Goal: Task Accomplishment & Management: Manage account settings

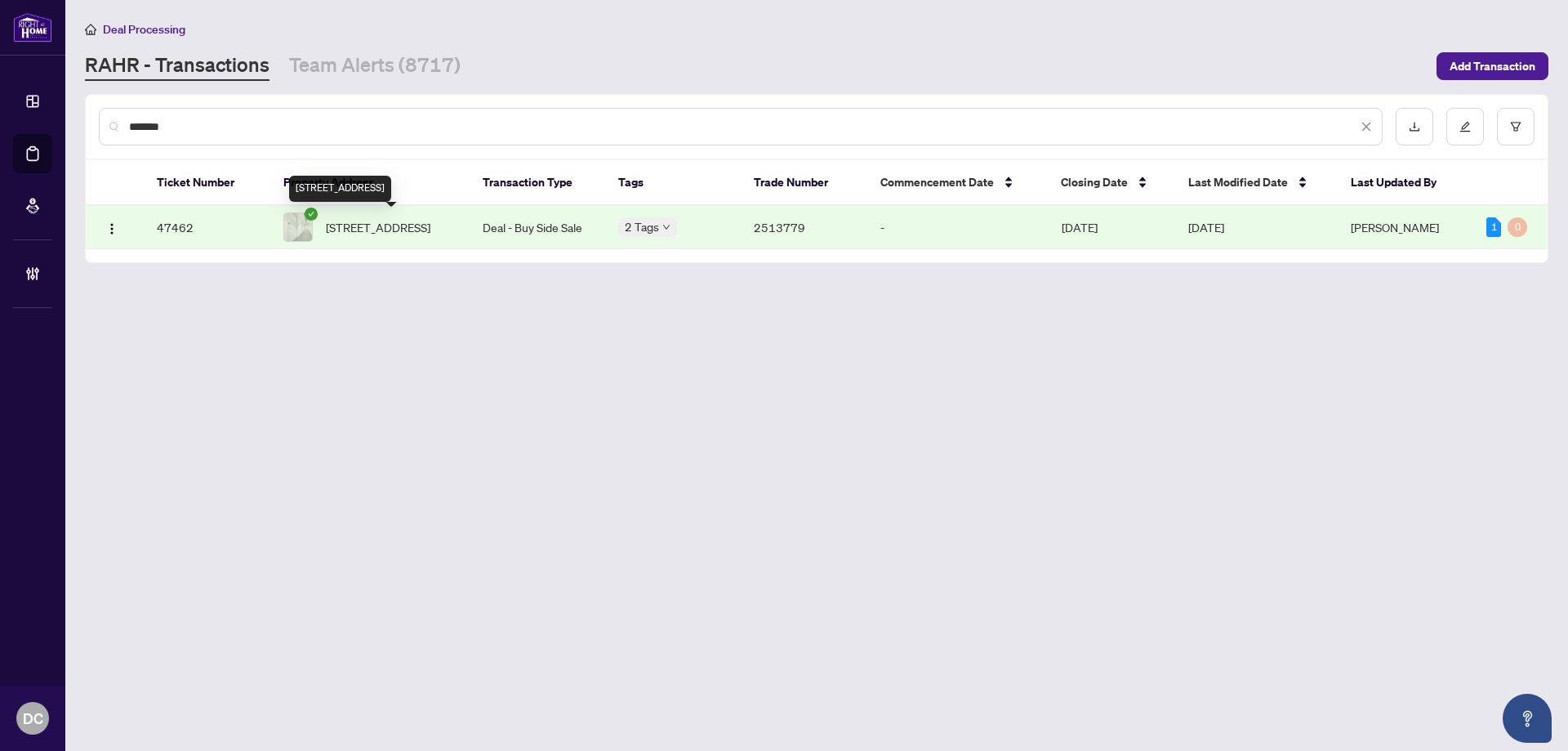
drag, startPoint x: 395, startPoint y: 229, endPoint x: 25, endPoint y: 238, distance: 370.1
click at [395, 229] on span "[STREET_ADDRESS]" at bounding box center [378, 226] width 105 height 18
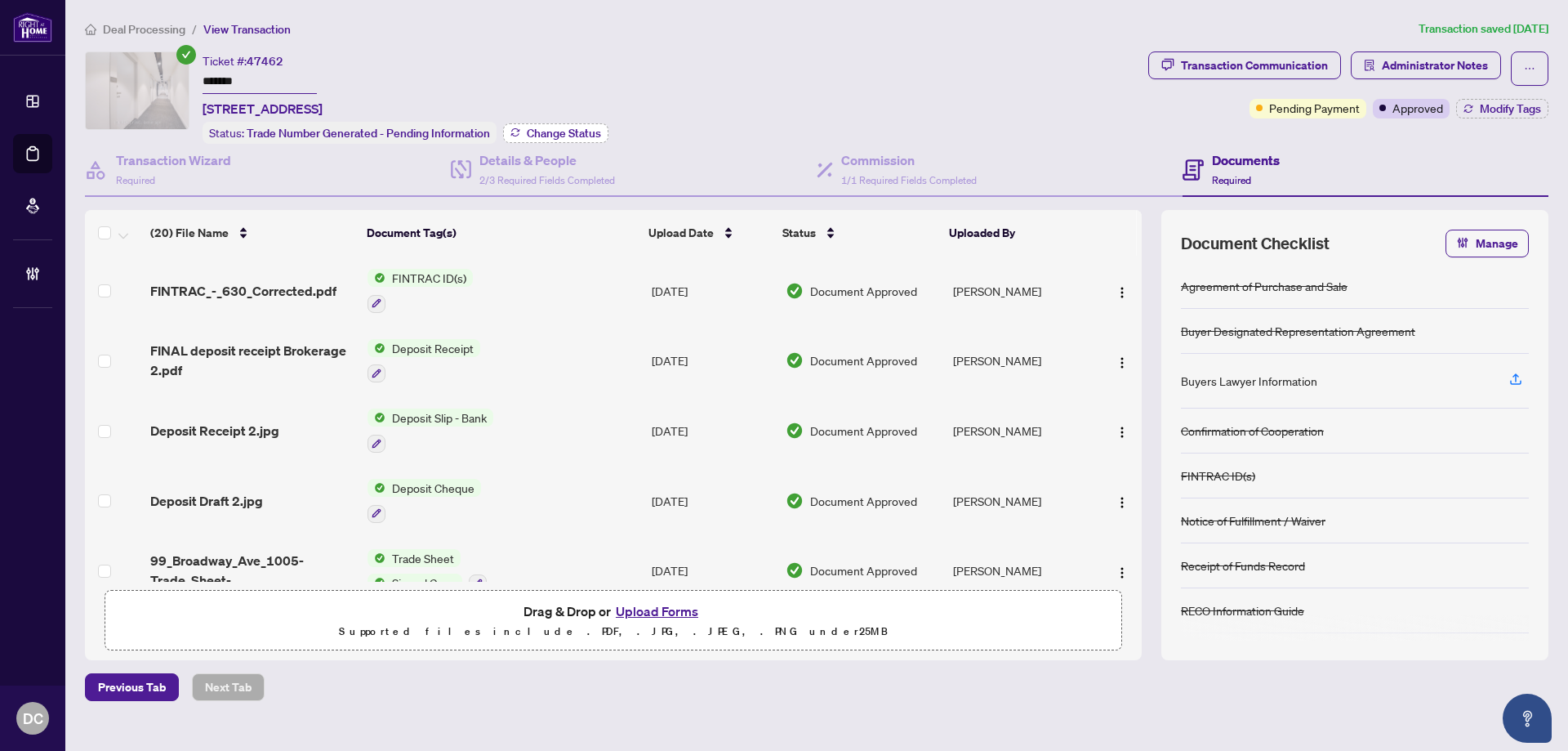
click at [577, 124] on button "Change Status" at bounding box center [555, 133] width 105 height 20
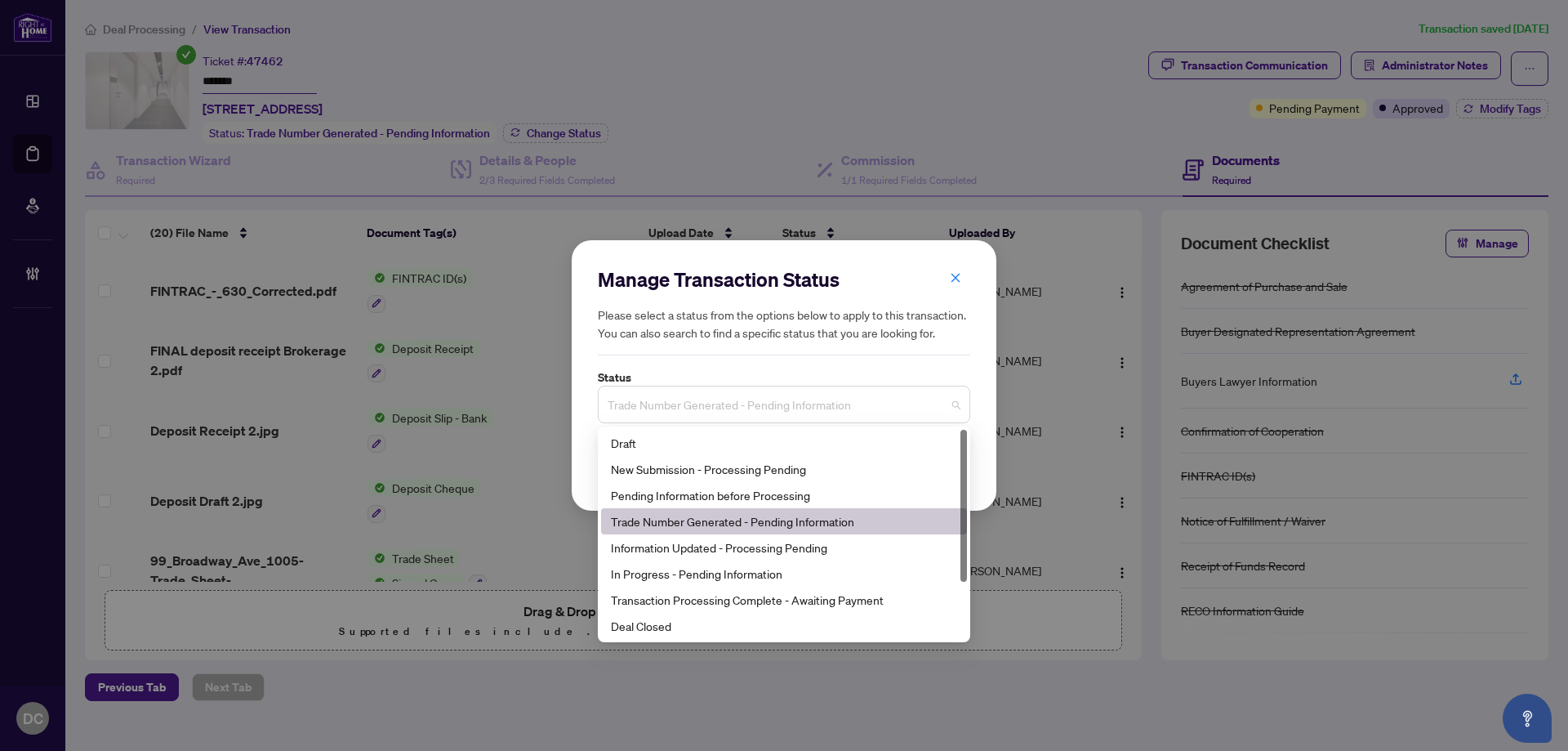
click at [781, 407] on span "Trade Number Generated - Pending Information" at bounding box center [784, 404] width 352 height 31
click at [693, 636] on div "Deal Closed" at bounding box center [784, 626] width 365 height 26
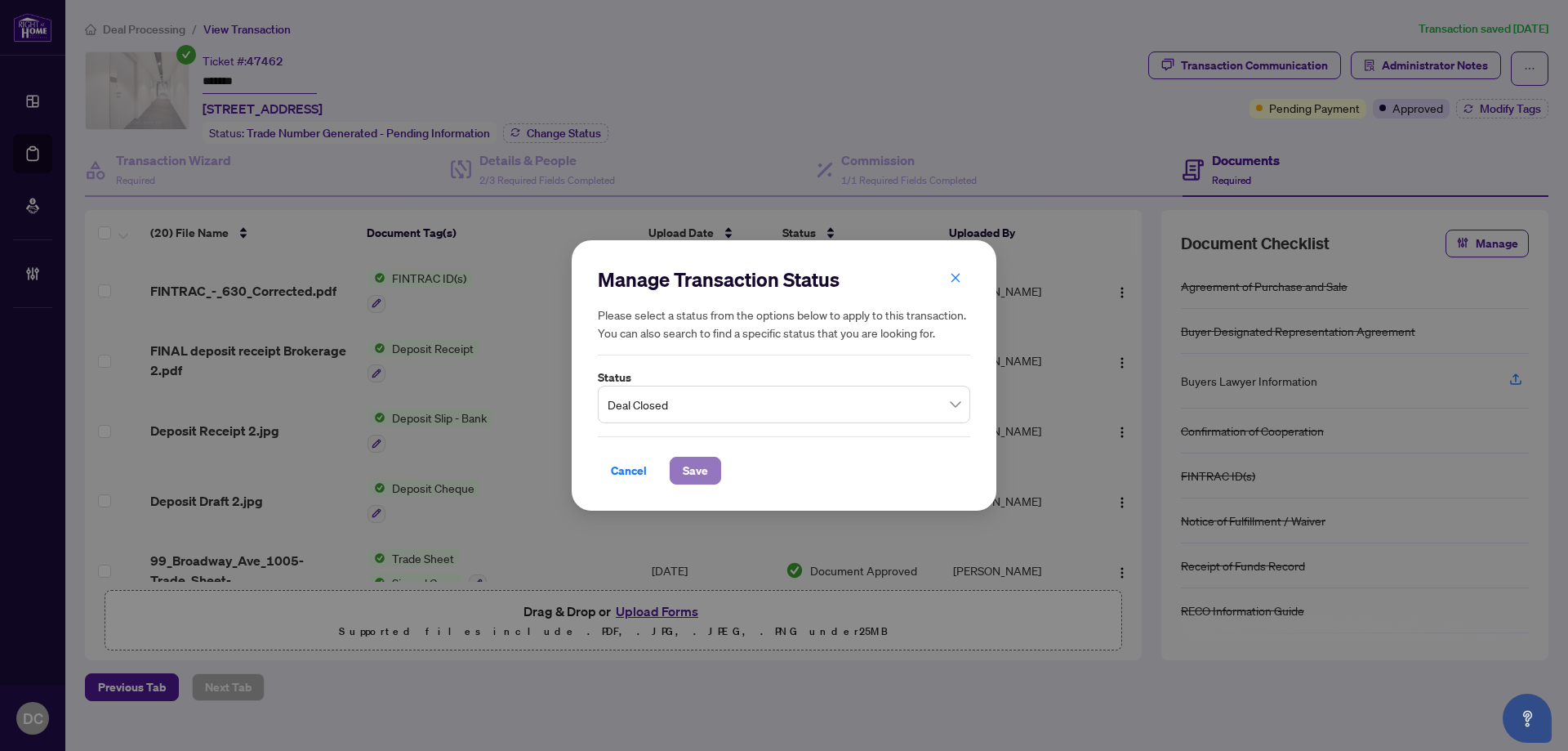
click at [701, 471] on span "Save" at bounding box center [695, 470] width 25 height 26
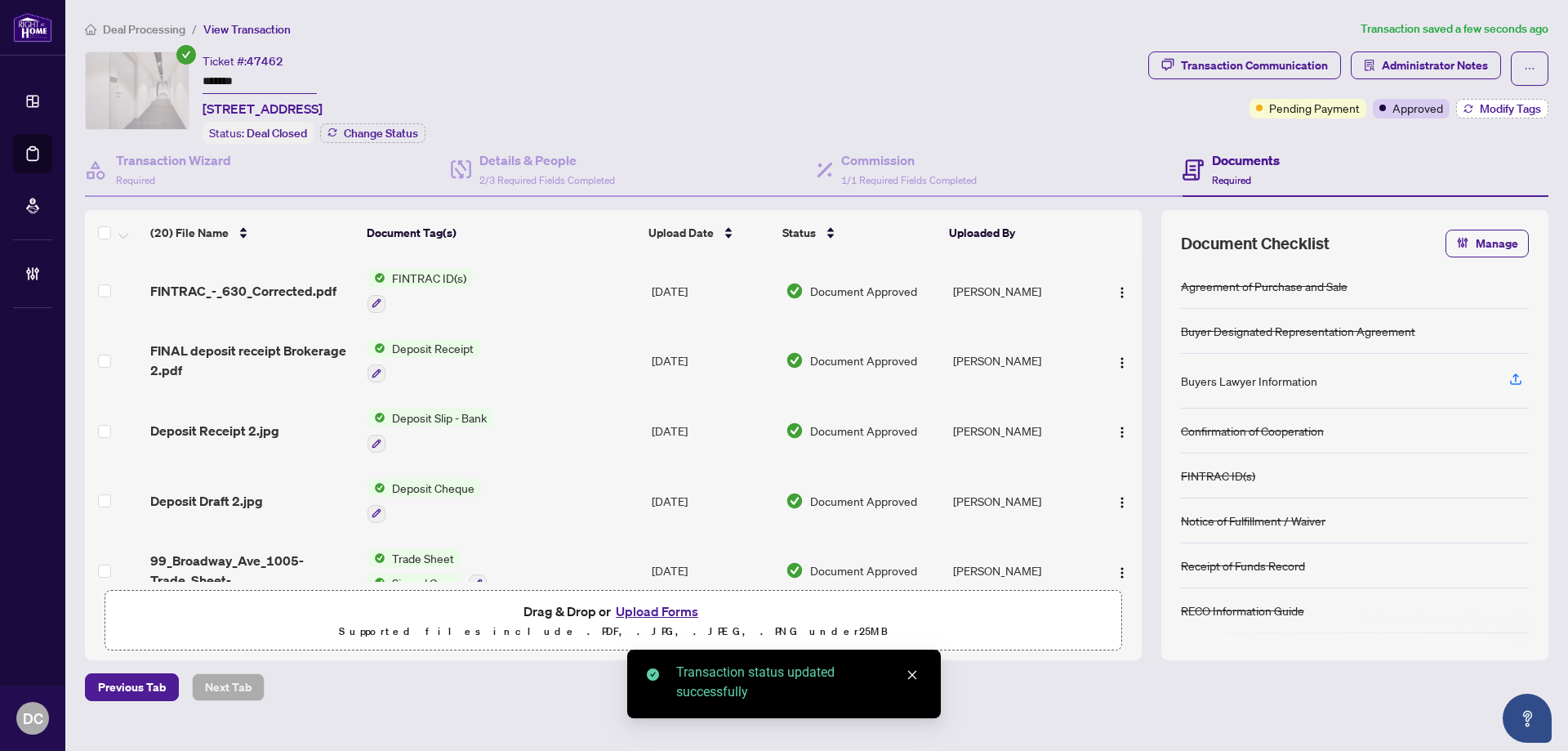
click at [1482, 106] on span "Modify Tags" at bounding box center [1510, 108] width 61 height 11
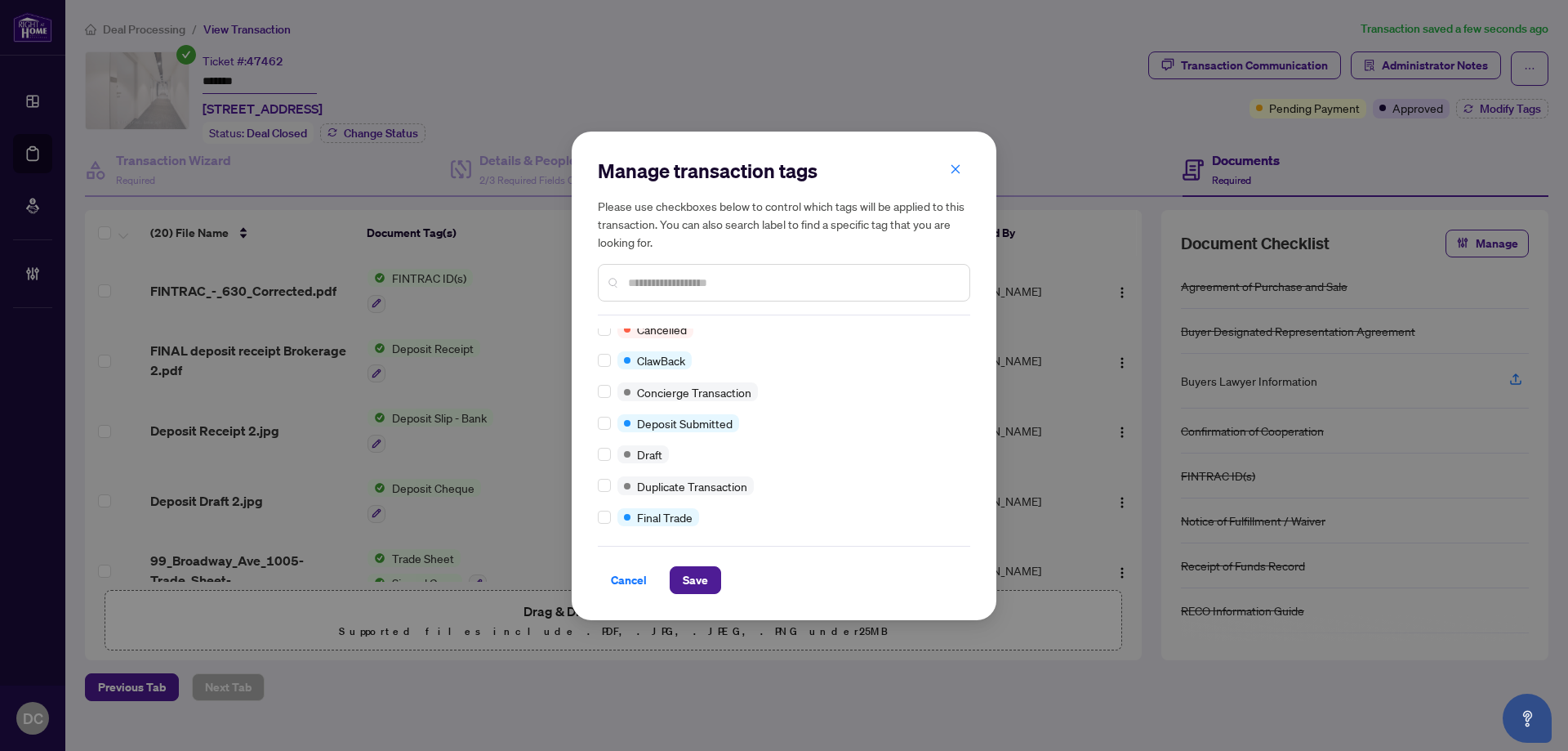
scroll to position [245, 0]
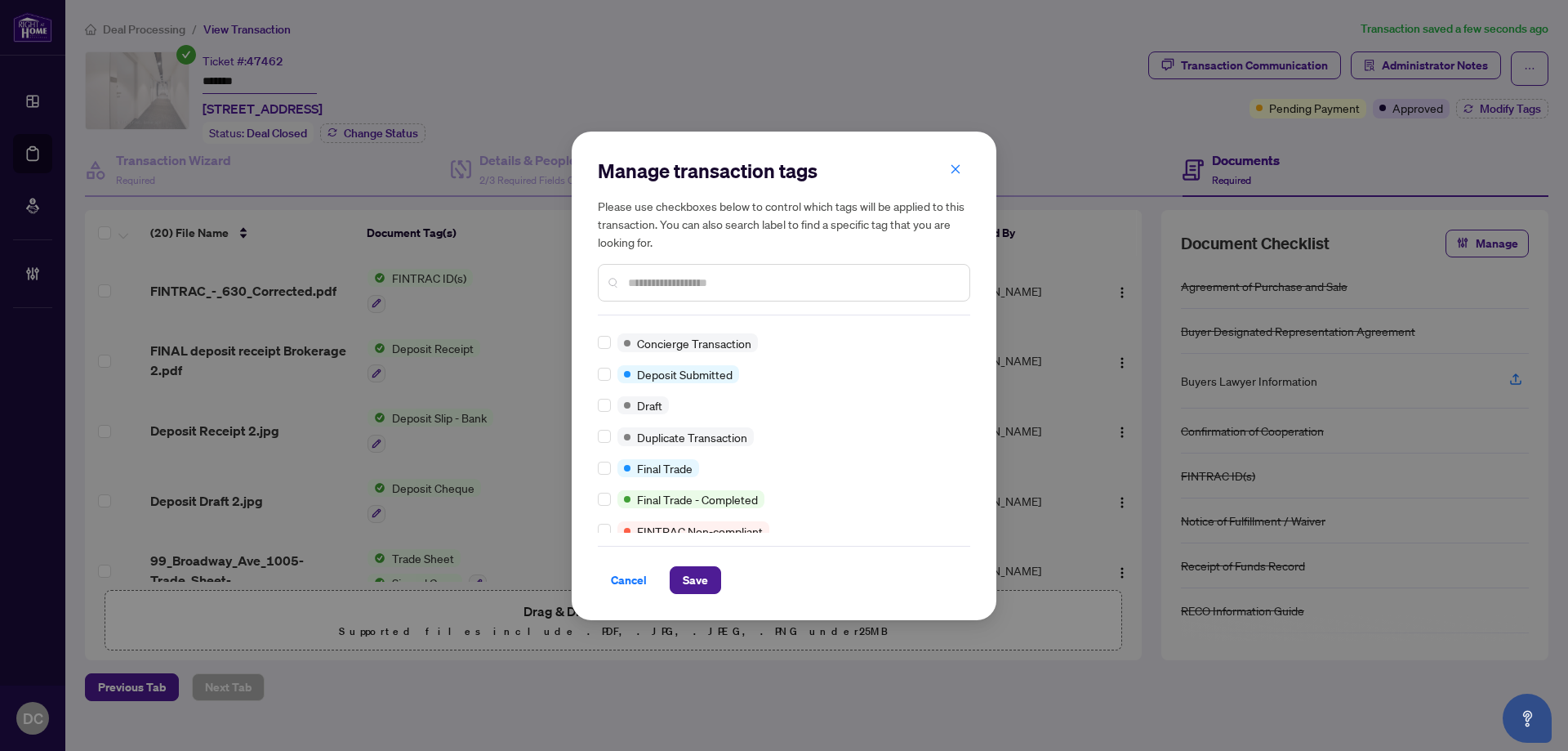
click at [611, 467] on div at bounding box center [607, 468] width 20 height 18
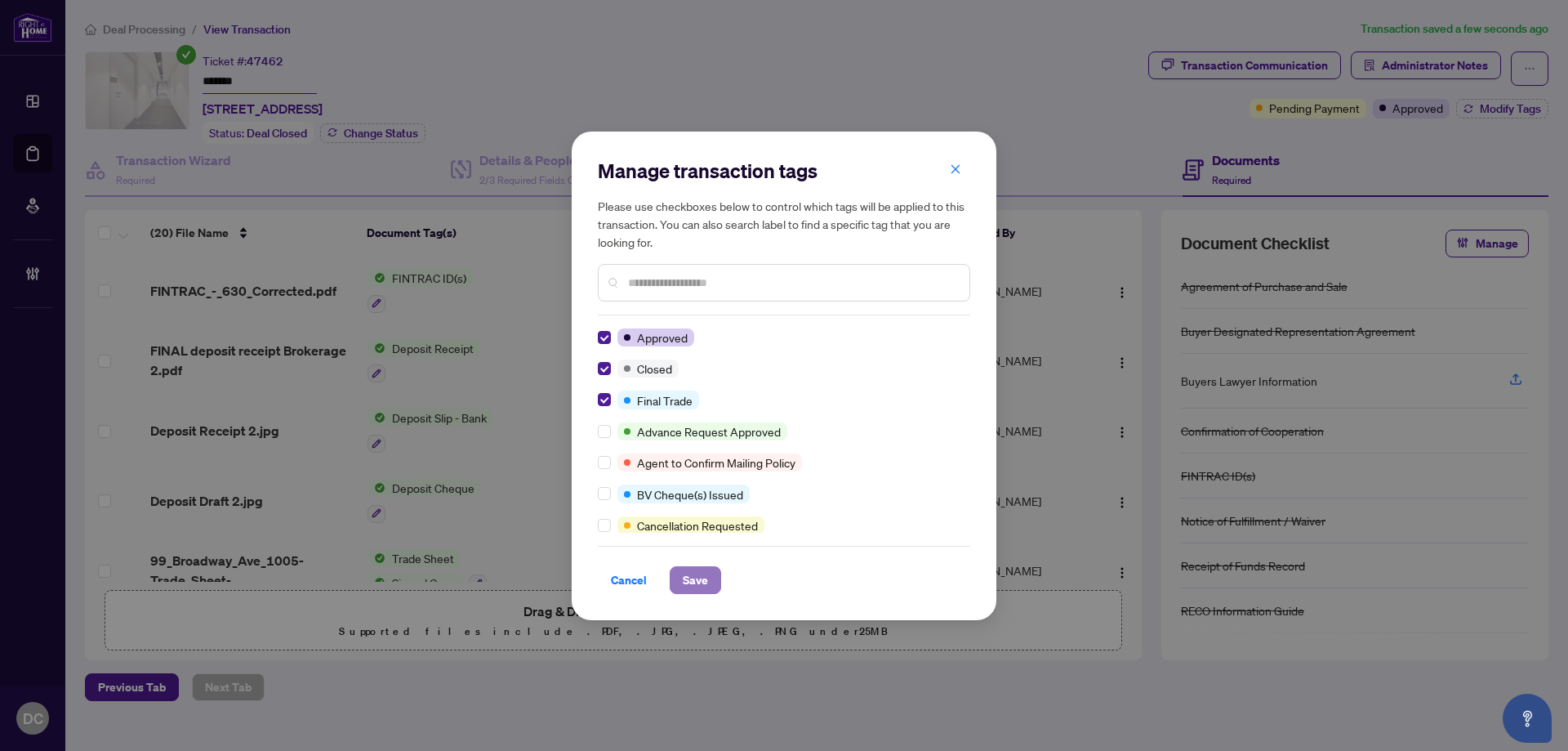
click at [698, 580] on span "Save" at bounding box center [695, 580] width 25 height 26
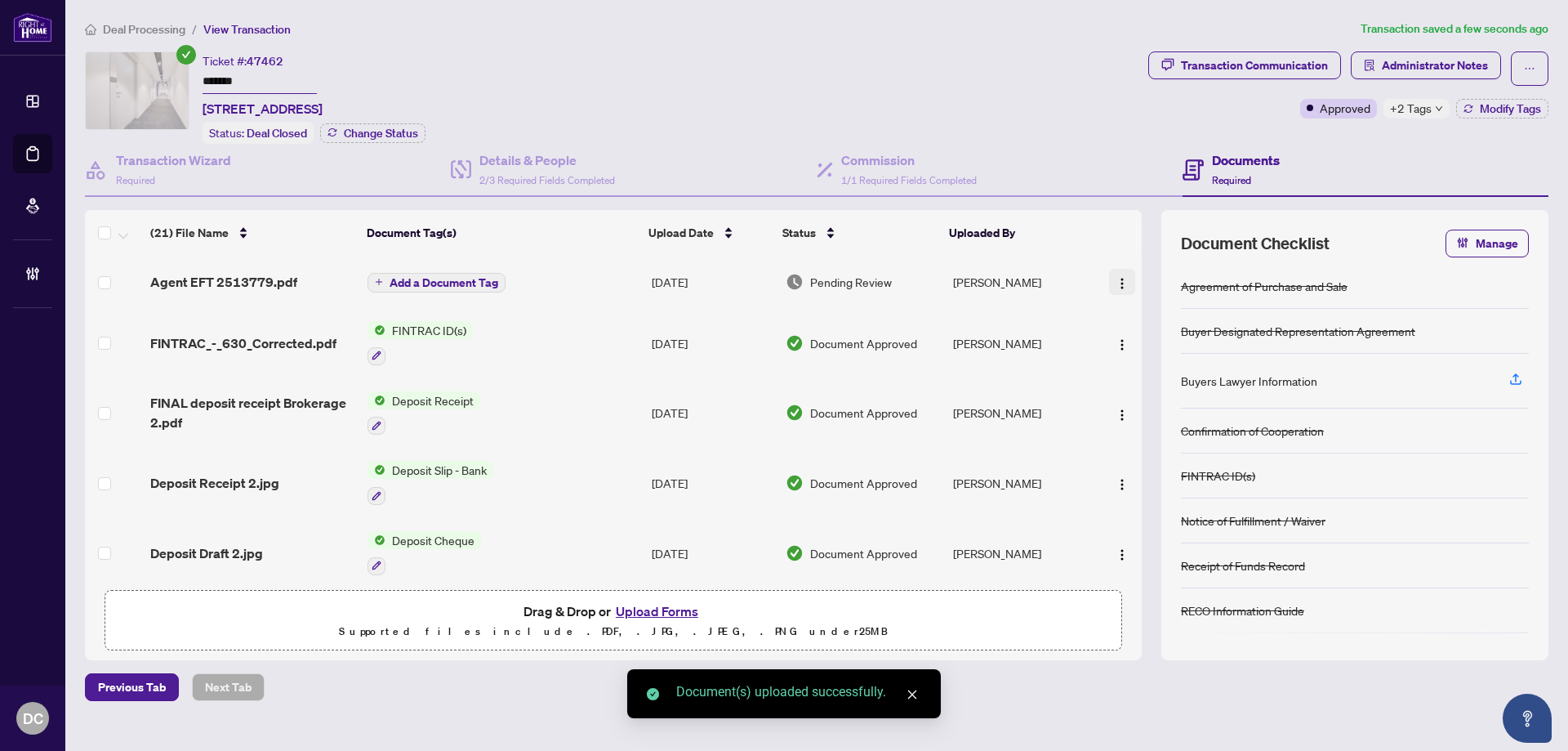
click at [1119, 277] on img "button" at bounding box center [1121, 283] width 13 height 13
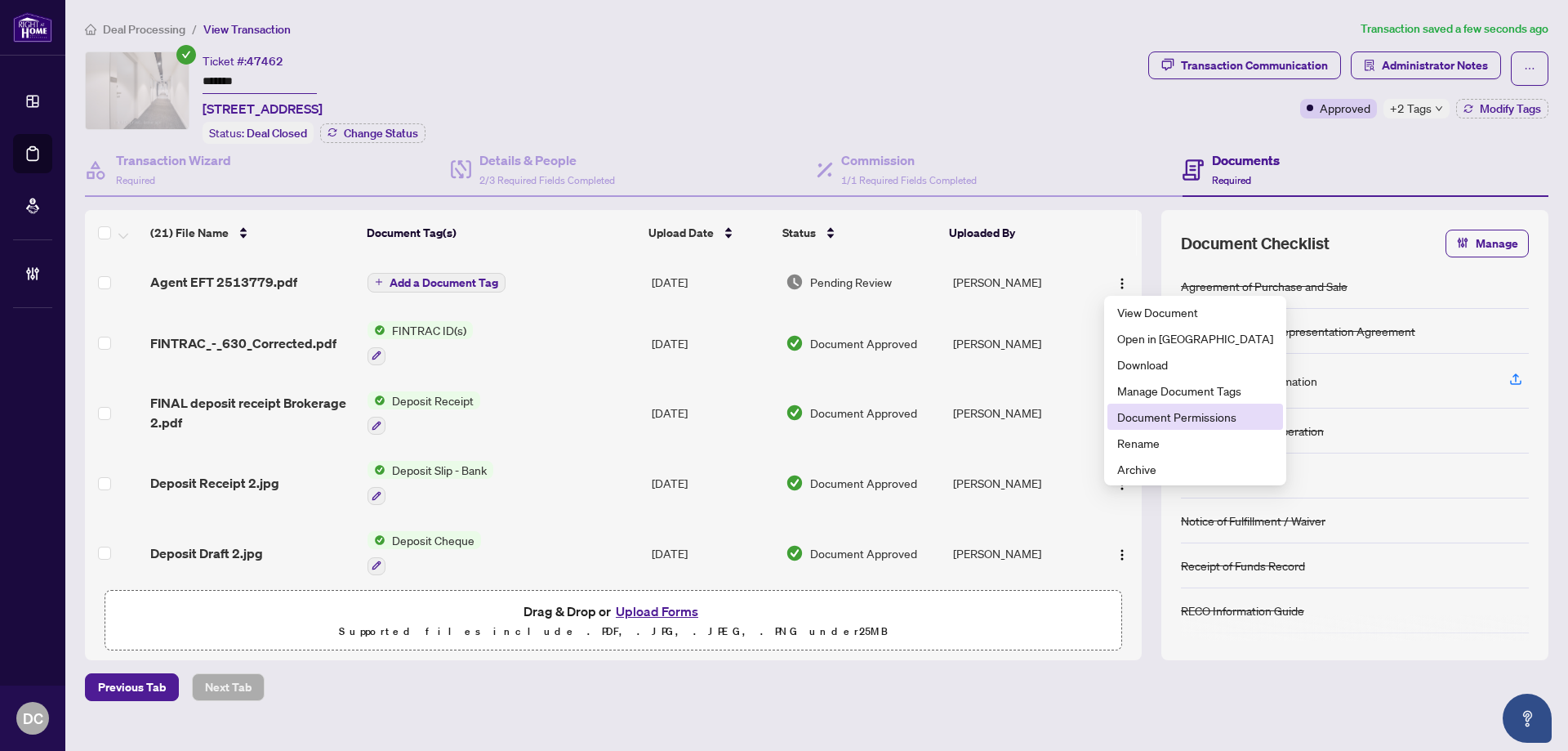
click at [1167, 419] on span "Document Permissions" at bounding box center [1195, 417] width 156 height 18
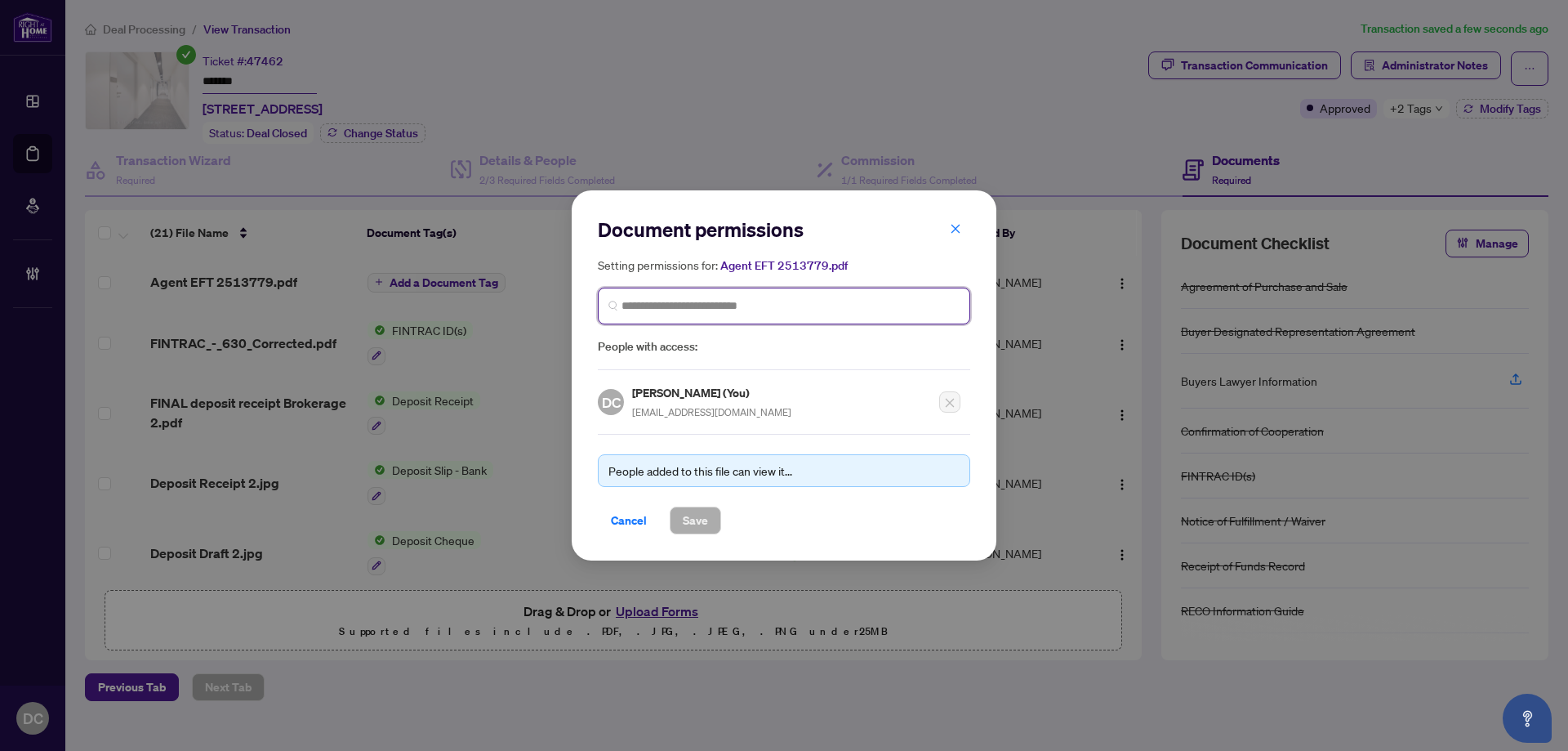
click at [769, 312] on input "search" at bounding box center [790, 306] width 338 height 17
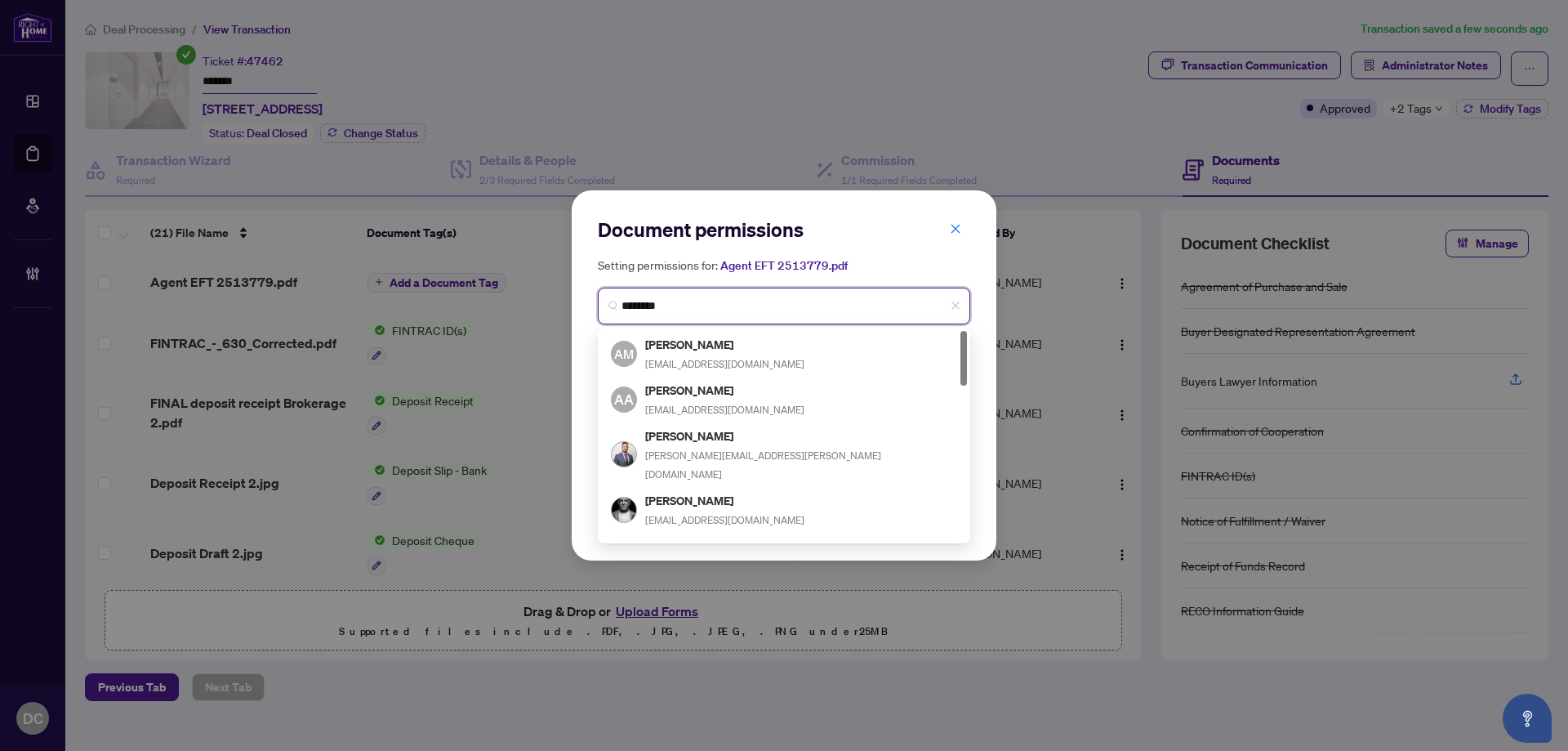
type input "*********"
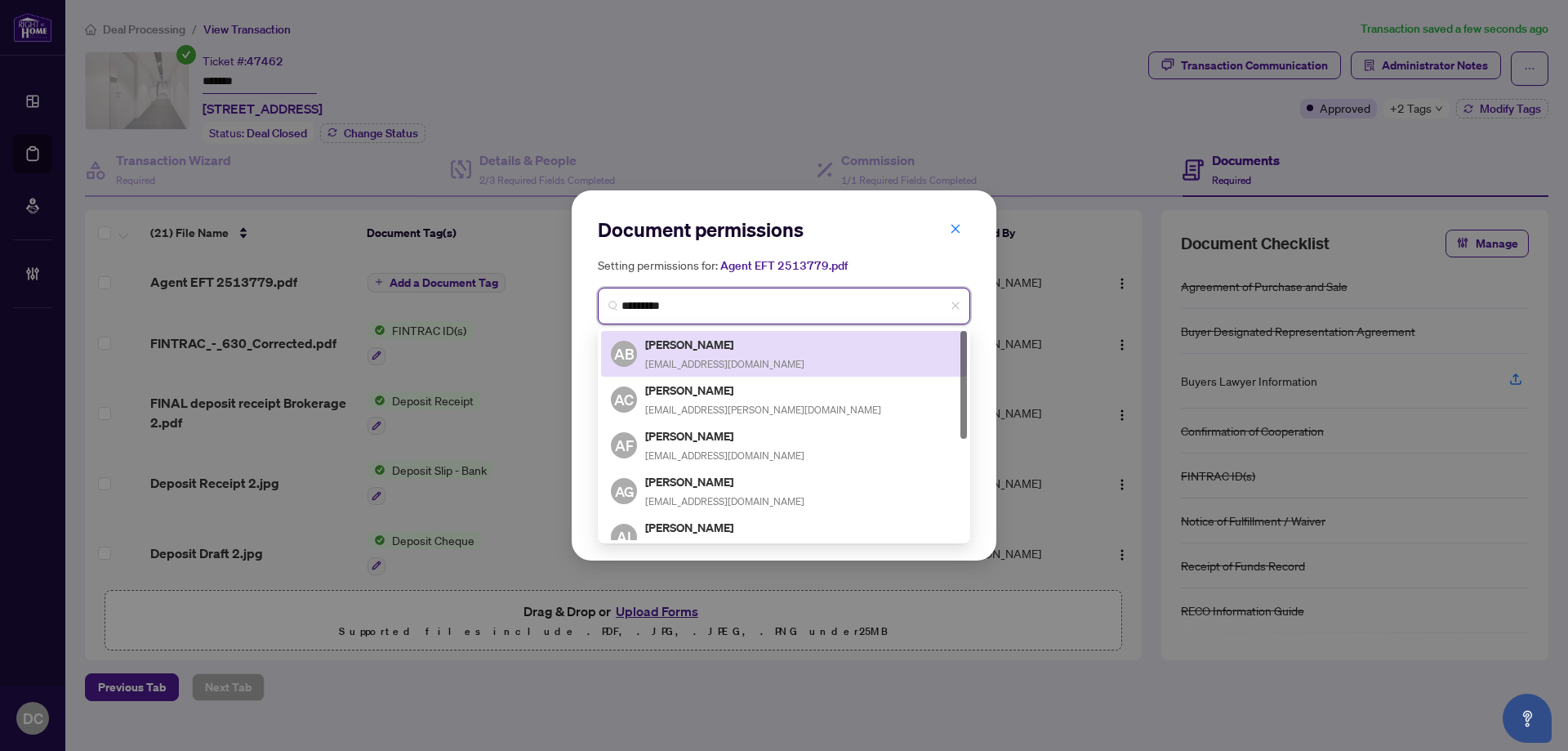
click at [722, 352] on div "[PERSON_NAME] [EMAIL_ADDRESS][DOMAIN_NAME]" at bounding box center [725, 353] width 159 height 37
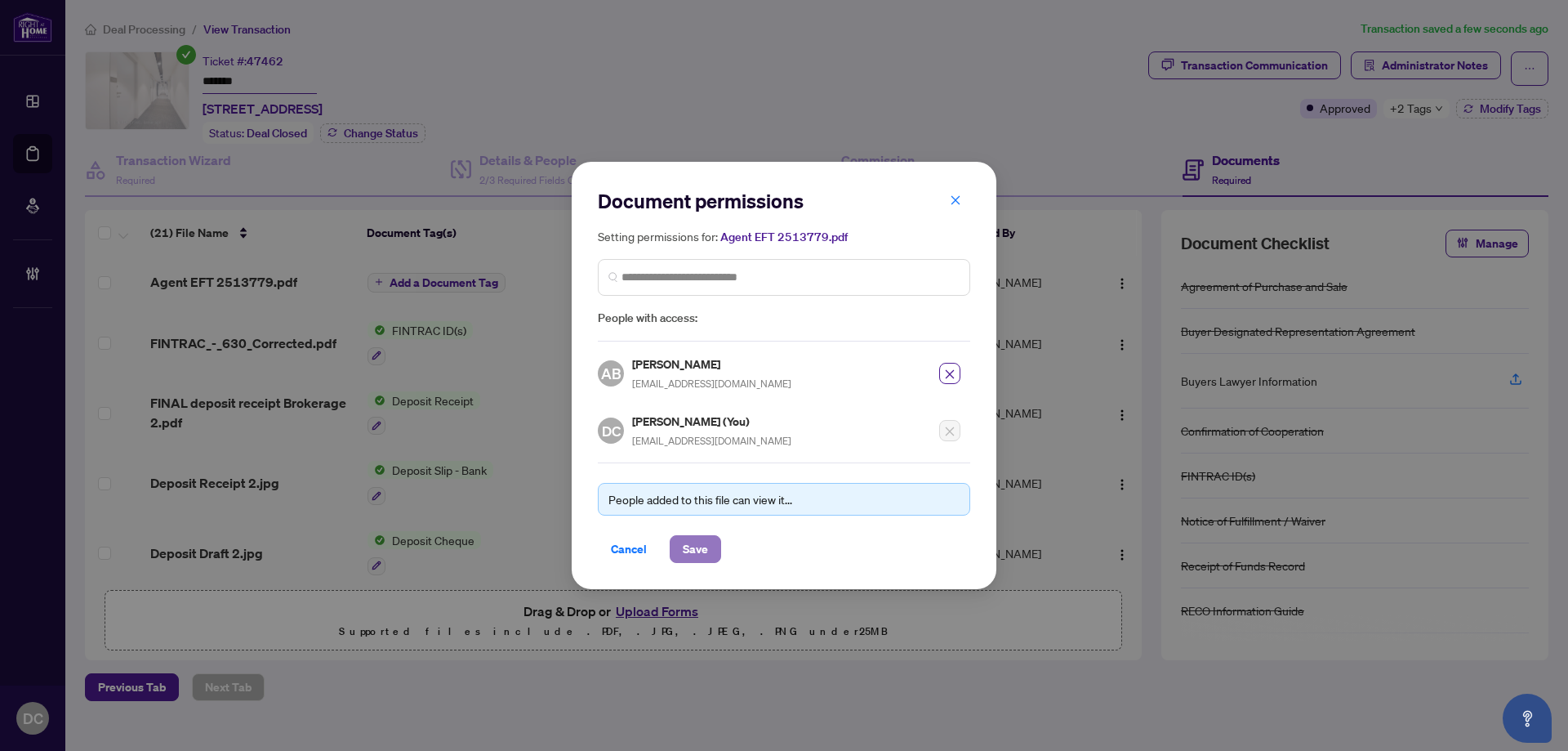
click at [694, 549] on span "Save" at bounding box center [695, 549] width 25 height 26
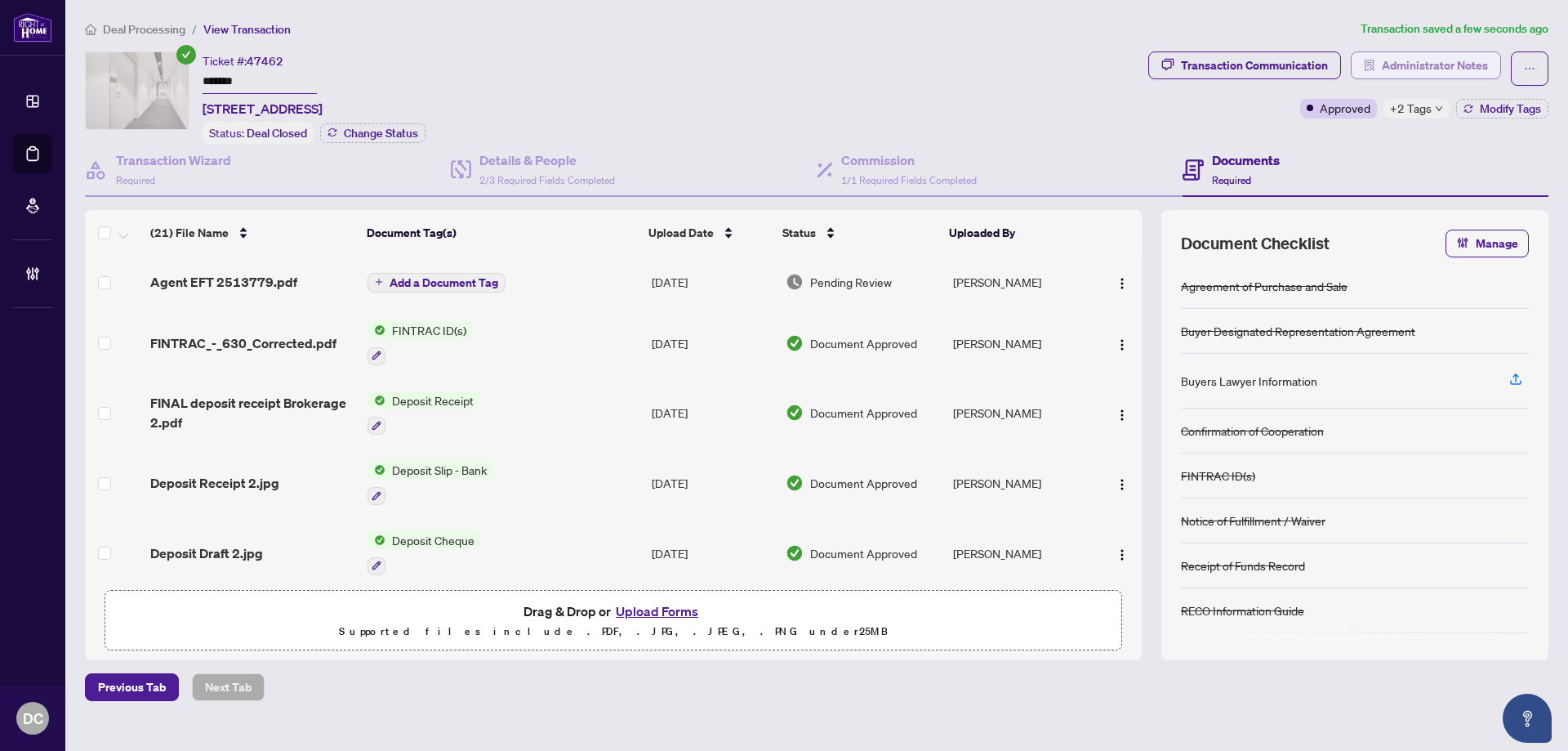
click at [1483, 65] on span "Administrator Notes" at bounding box center [1434, 65] width 106 height 26
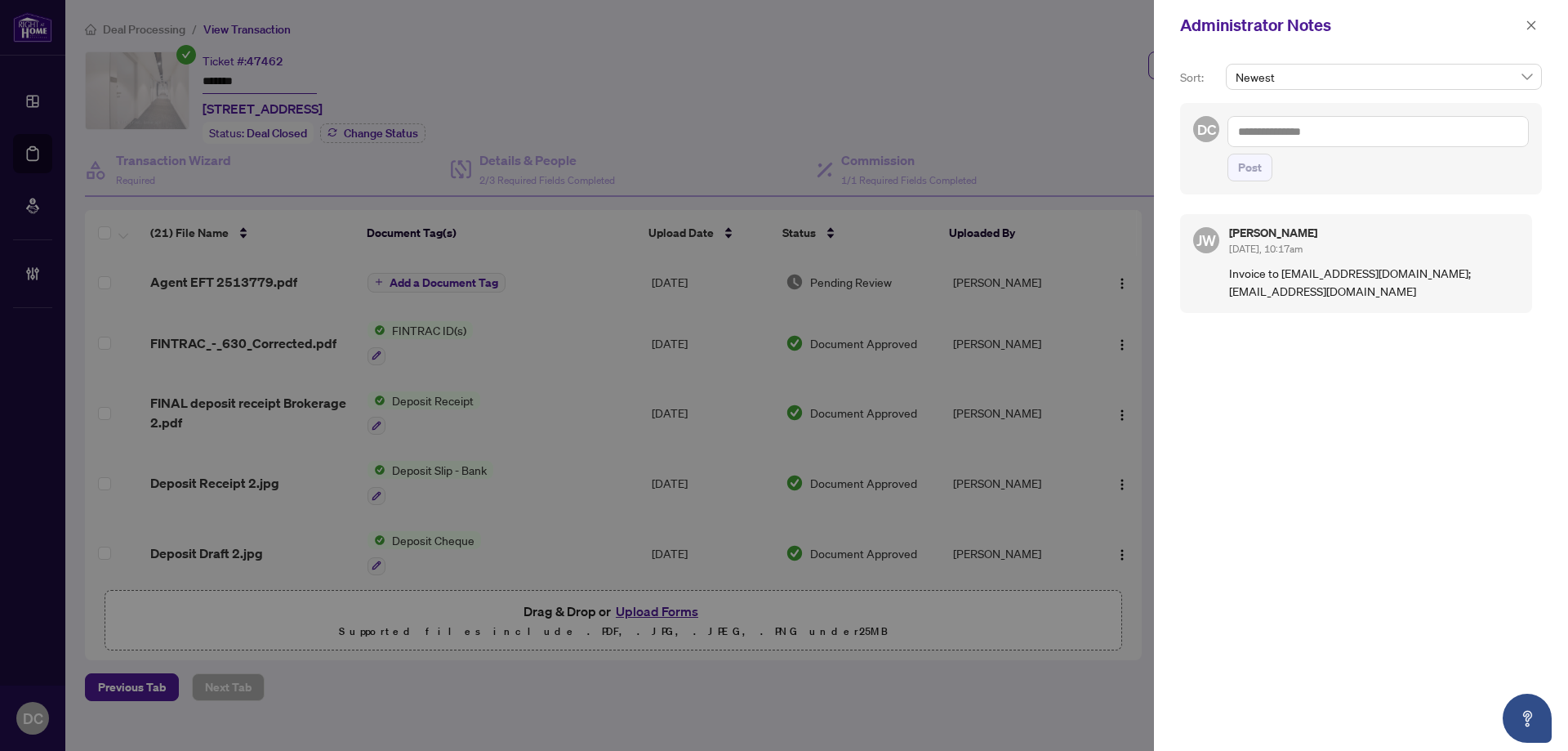
click at [1413, 130] on textarea at bounding box center [1378, 131] width 302 height 31
paste textarea "**********"
type textarea "**********"
click at [1257, 169] on span "Post" at bounding box center [1249, 168] width 23 height 26
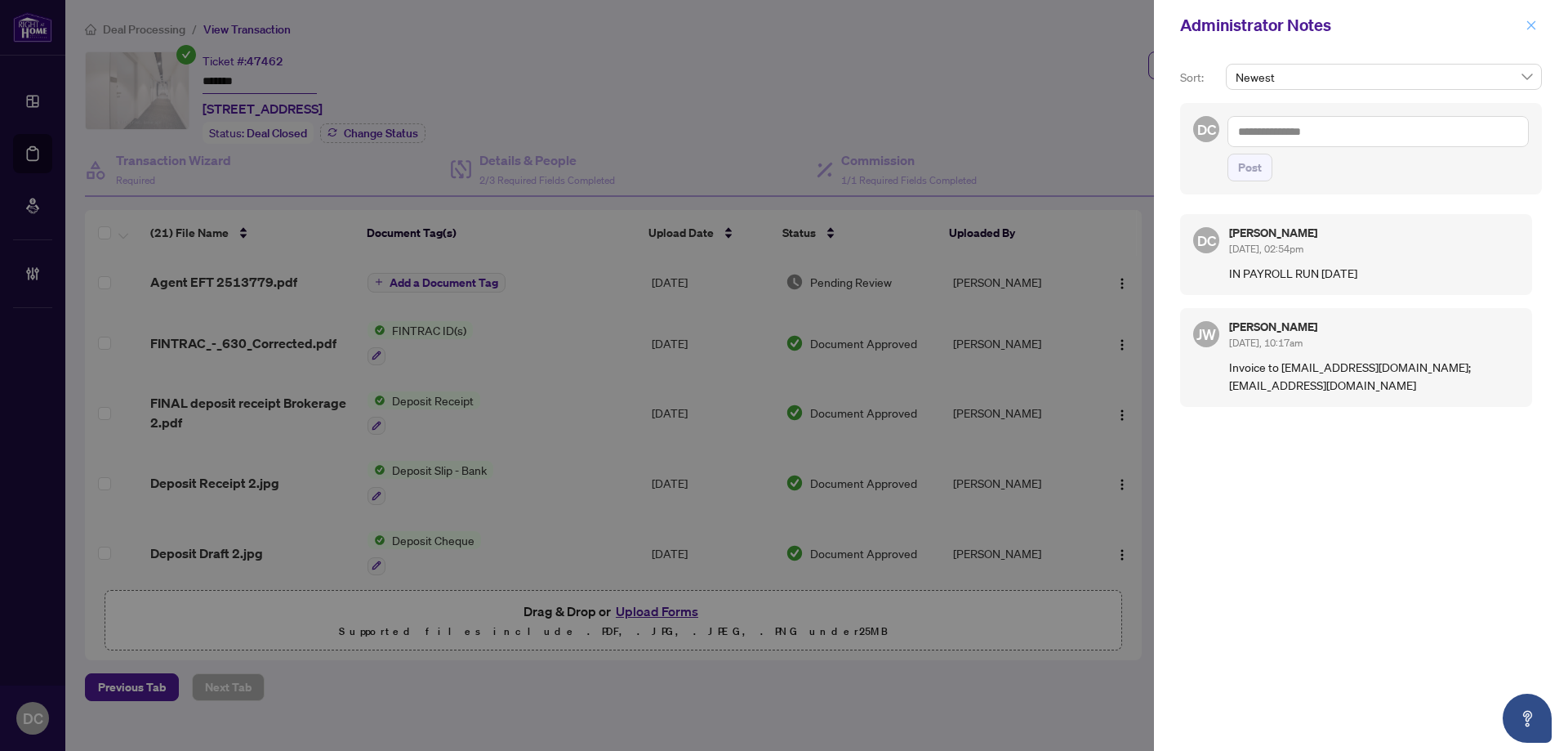
click at [1539, 29] on button "button" at bounding box center [1531, 25] width 22 height 20
